Goal: Task Accomplishment & Management: Use online tool/utility

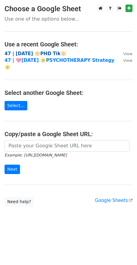
click at [46, 52] on strong "47 | [DATE] 🔆PHD Tik🔆" at bounding box center [36, 53] width 62 height 5
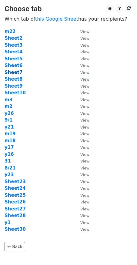
click at [11, 72] on strong "Sheet7" at bounding box center [14, 72] width 18 height 5
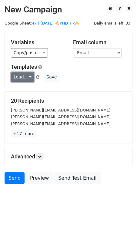
click at [21, 75] on link "Load..." at bounding box center [22, 77] width 23 height 9
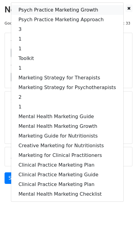
click at [50, 10] on link "Psych Practice Marketing Growth" at bounding box center [67, 10] width 112 height 10
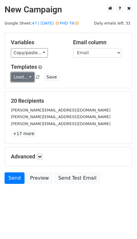
click at [22, 77] on link "Load..." at bounding box center [22, 77] width 23 height 9
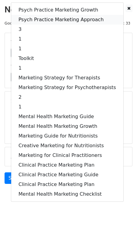
click at [70, 15] on link "Psych Practice Marketing Approach" at bounding box center [67, 20] width 112 height 10
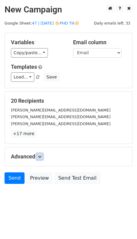
click at [39, 157] on icon at bounding box center [40, 157] width 4 height 4
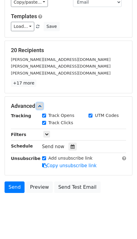
scroll to position [55, 0]
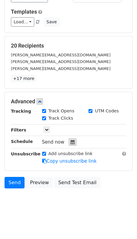
click at [72, 141] on icon at bounding box center [73, 142] width 4 height 4
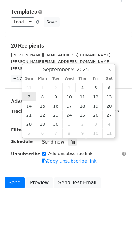
type input "2025-09-07 12:00"
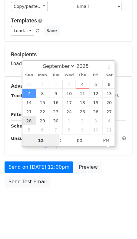
scroll to position [46, 0]
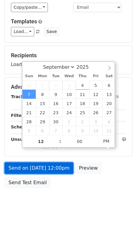
click at [22, 163] on link "Send on Sep 7 at 12:00pm" at bounding box center [39, 169] width 69 height 12
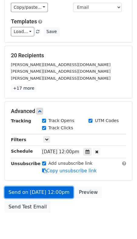
click at [42, 187] on link "Send on Sep 7 at 12:00pm" at bounding box center [39, 193] width 69 height 12
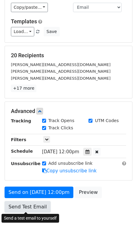
click at [29, 209] on link "Send Test Email" at bounding box center [28, 207] width 46 height 12
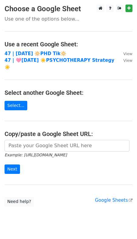
click at [39, 56] on td "47 | [DATE] 🔆PHD Tik🔆" at bounding box center [61, 53] width 113 height 7
click at [41, 54] on strong "47 | [DATE] 🔆PHD Tik🔆" at bounding box center [36, 53] width 62 height 5
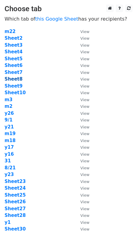
click at [14, 80] on strong "Sheet8" at bounding box center [14, 78] width 18 height 5
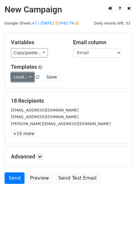
click at [18, 76] on link "Load..." at bounding box center [22, 77] width 23 height 9
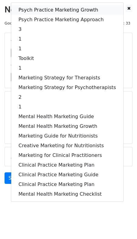
click at [47, 13] on link "Psych Practice Marketing Growth" at bounding box center [67, 10] width 112 height 10
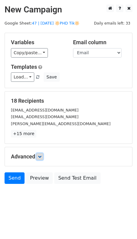
click at [42, 157] on icon at bounding box center [40, 157] width 4 height 4
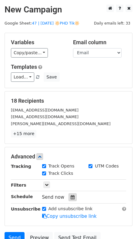
click at [71, 196] on icon at bounding box center [73, 197] width 4 height 4
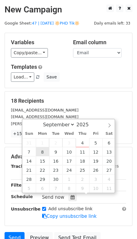
type input "2025-09-08 12:00"
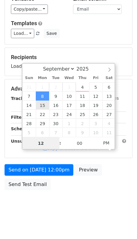
scroll to position [46, 0]
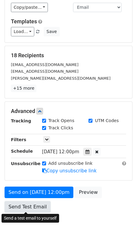
click at [27, 201] on link "Send Test Email" at bounding box center [28, 207] width 46 height 12
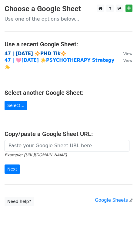
click at [45, 52] on strong "47 | AUG 21 🔆PHD Tik🔆" at bounding box center [36, 53] width 62 height 5
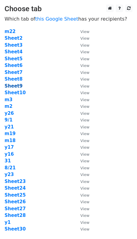
click at [18, 85] on strong "Sheet9" at bounding box center [14, 85] width 18 height 5
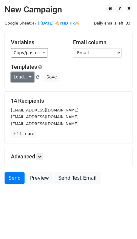
click at [23, 78] on link "Load..." at bounding box center [22, 77] width 23 height 9
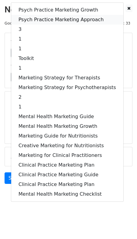
click at [53, 16] on link "Psych Practice Marketing Approach" at bounding box center [67, 20] width 112 height 10
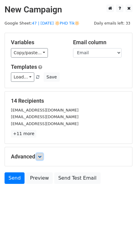
click at [43, 154] on link at bounding box center [39, 157] width 7 height 7
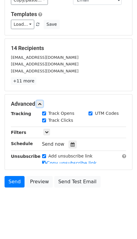
scroll to position [55, 0]
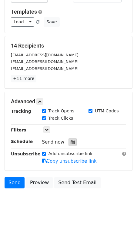
click at [71, 143] on icon at bounding box center [73, 142] width 4 height 4
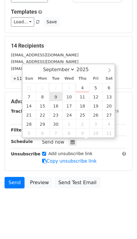
type input "2025-09-09 12:00"
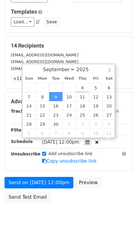
scroll to position [0, 0]
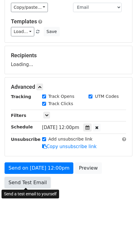
click at [42, 180] on link "Send Test Email" at bounding box center [28, 183] width 46 height 12
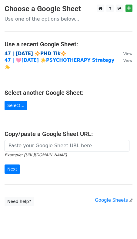
click at [42, 52] on strong "47 | [DATE] 🔆PHD Tik🔆" at bounding box center [36, 53] width 62 height 5
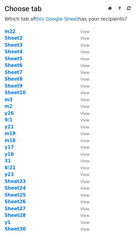
scroll to position [5, 0]
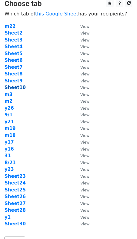
click at [16, 86] on strong "Sheet10" at bounding box center [15, 87] width 21 height 5
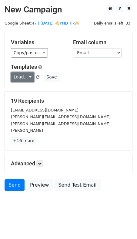
click at [27, 77] on link "Load..." at bounding box center [22, 77] width 23 height 9
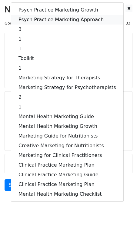
click at [48, 18] on link "Psych Practice Marketing Approach" at bounding box center [67, 20] width 112 height 10
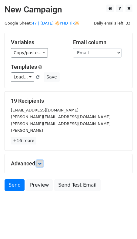
click at [41, 162] on icon at bounding box center [40, 164] width 4 height 4
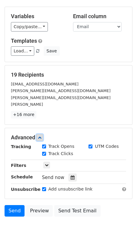
scroll to position [55, 0]
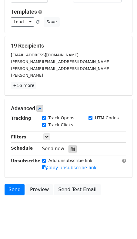
click at [69, 145] on div at bounding box center [73, 149] width 8 height 8
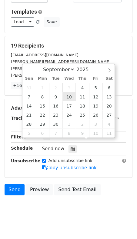
type input "2025-09-10 12:00"
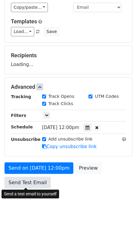
click at [40, 181] on link "Send Test Email" at bounding box center [28, 183] width 46 height 12
